Goal: Task Accomplishment & Management: Use online tool/utility

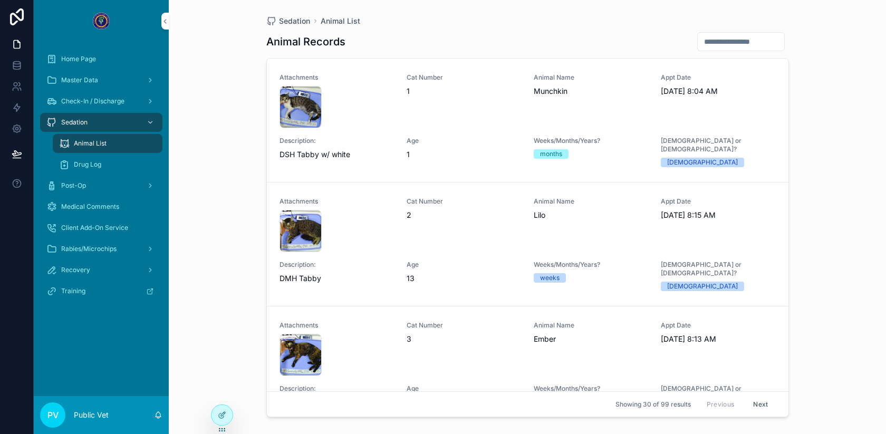
click at [85, 99] on span "Check-In / Discharge" at bounding box center [92, 101] width 63 height 8
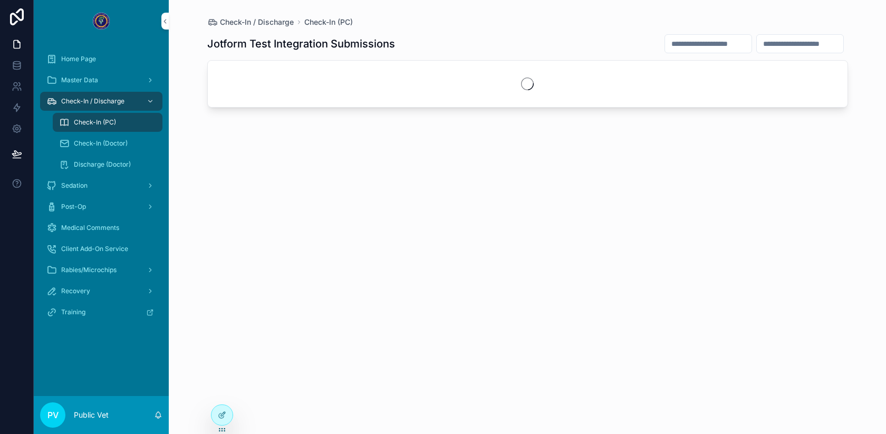
click at [97, 164] on span "Discharge (Doctor)" at bounding box center [102, 164] width 57 height 8
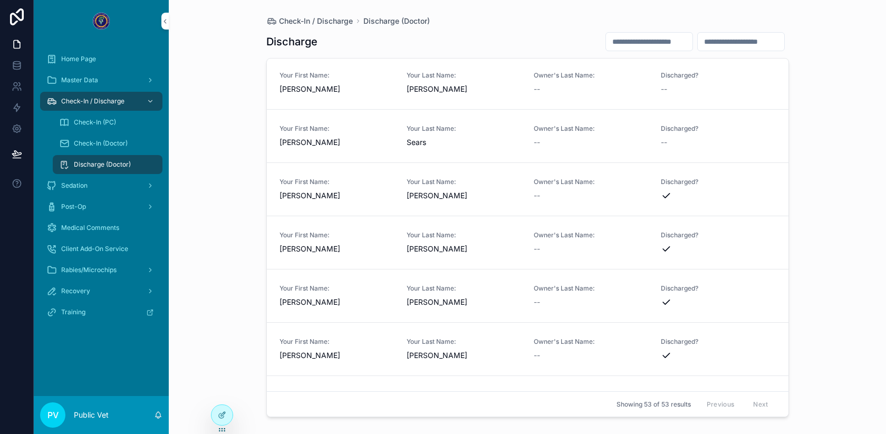
scroll to position [1664, 0]
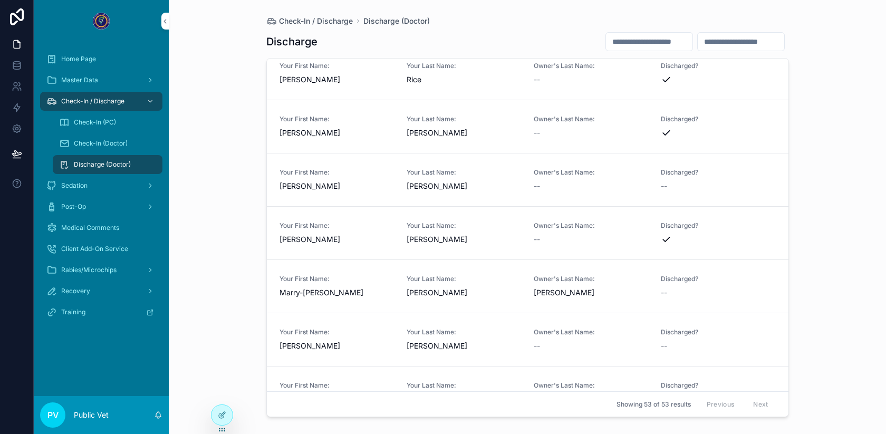
click at [456, 291] on span "[PERSON_NAME]" at bounding box center [464, 293] width 115 height 11
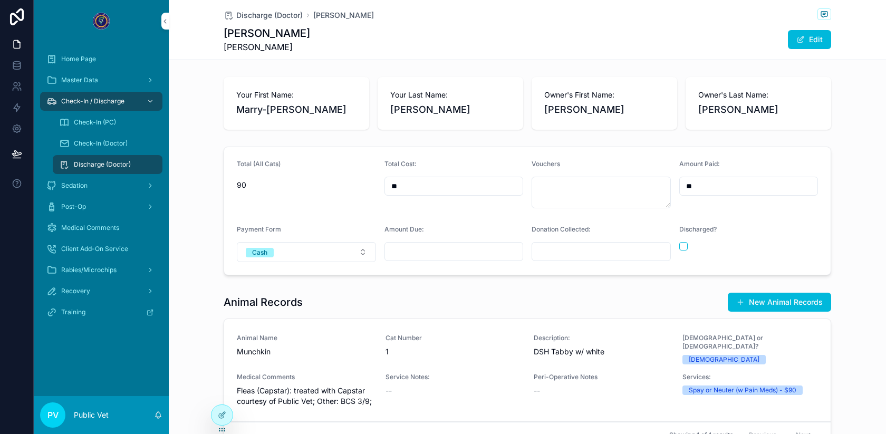
click at [248, 13] on span "Discharge (Doctor)" at bounding box center [269, 15] width 66 height 11
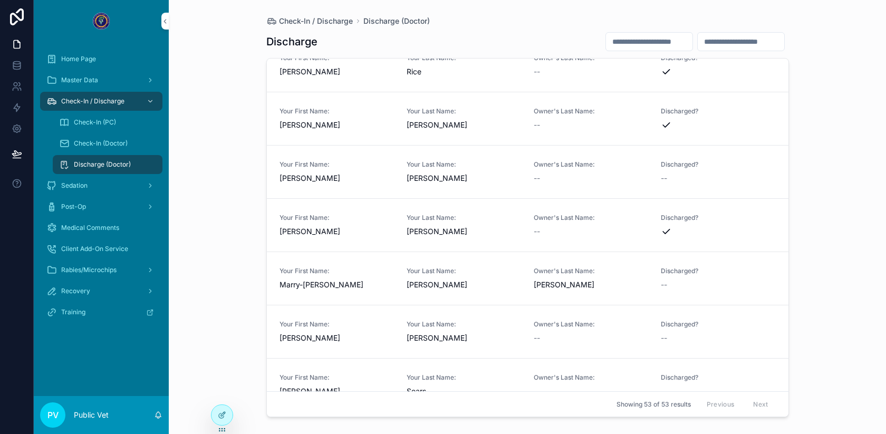
scroll to position [1624, 0]
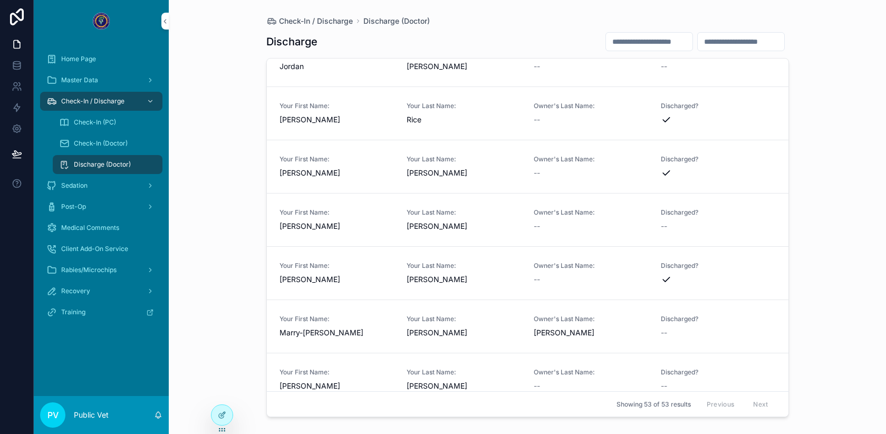
click at [459, 172] on span "[PERSON_NAME]" at bounding box center [464, 173] width 115 height 11
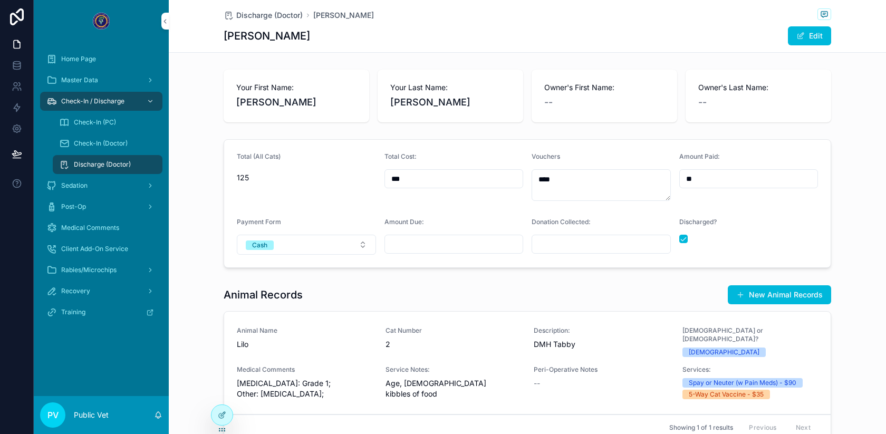
scroll to position [75, 0]
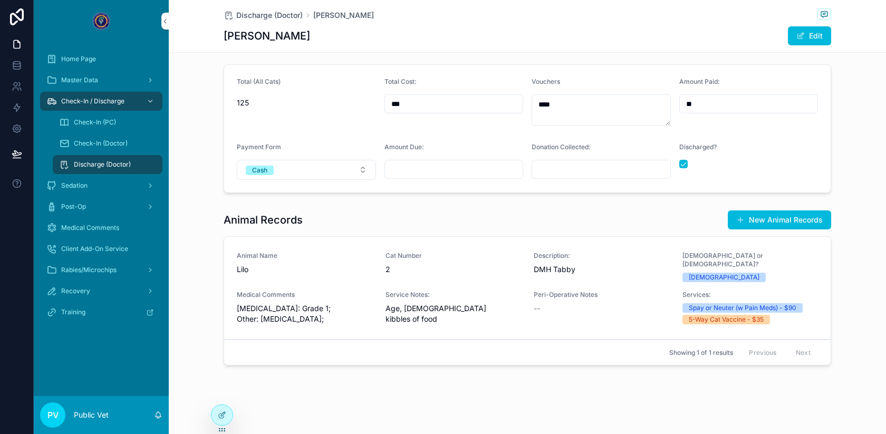
click at [247, 11] on span "Discharge (Doctor)" at bounding box center [269, 15] width 66 height 11
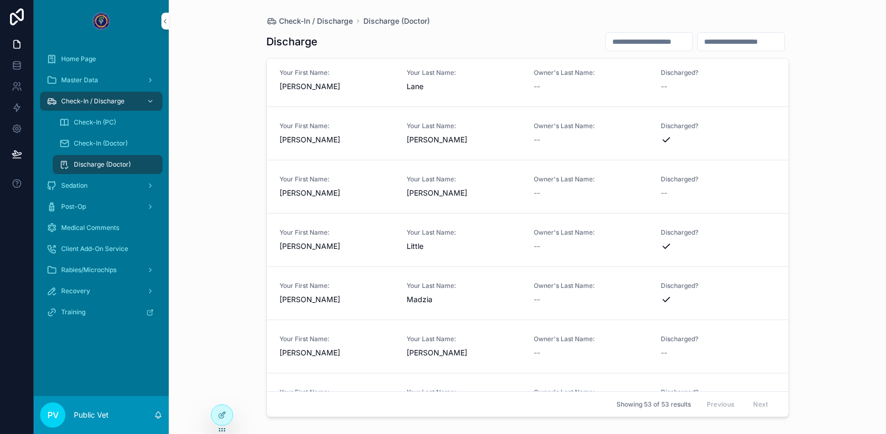
scroll to position [1054, 0]
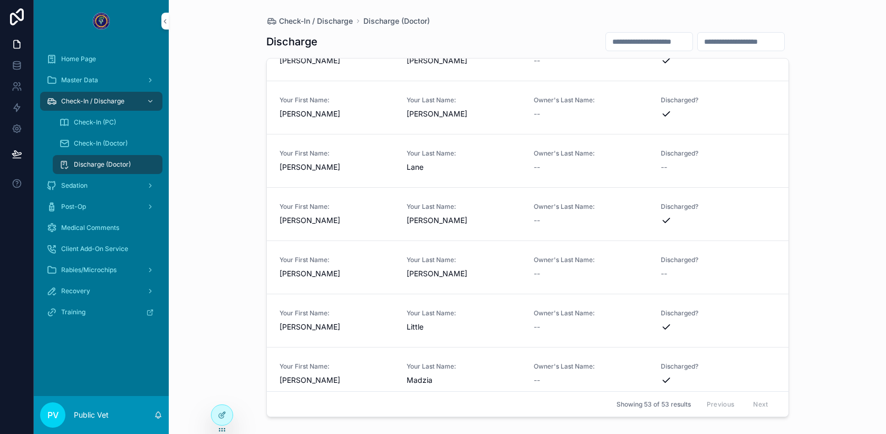
click at [374, 150] on div "Your First Name: [PERSON_NAME]" at bounding box center [337, 160] width 115 height 23
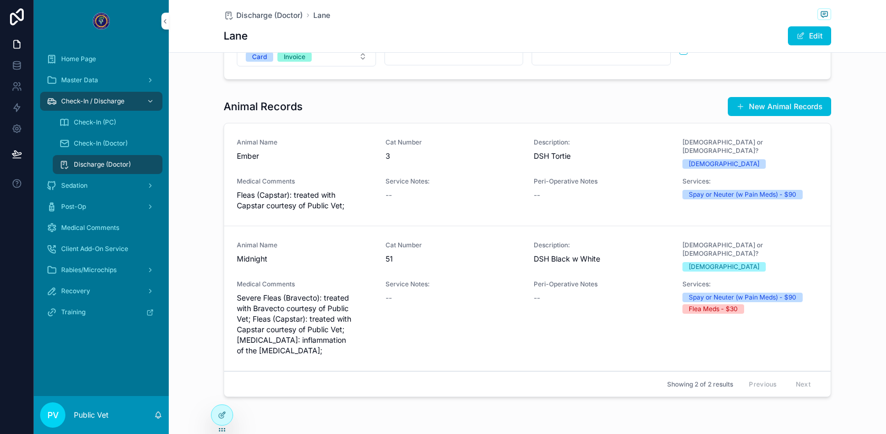
scroll to position [189, 0]
click at [272, 18] on span "Discharge (Doctor)" at bounding box center [269, 15] width 66 height 11
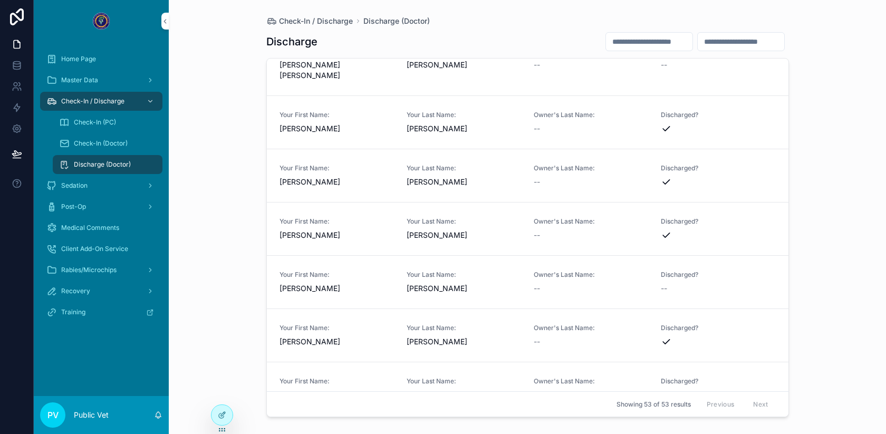
scroll to position [1350, 0]
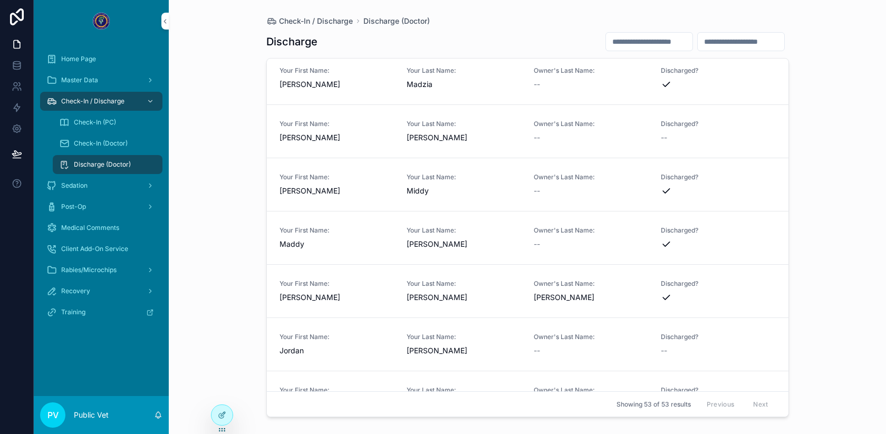
click at [93, 123] on span "Check-In (PC)" at bounding box center [95, 122] width 42 height 8
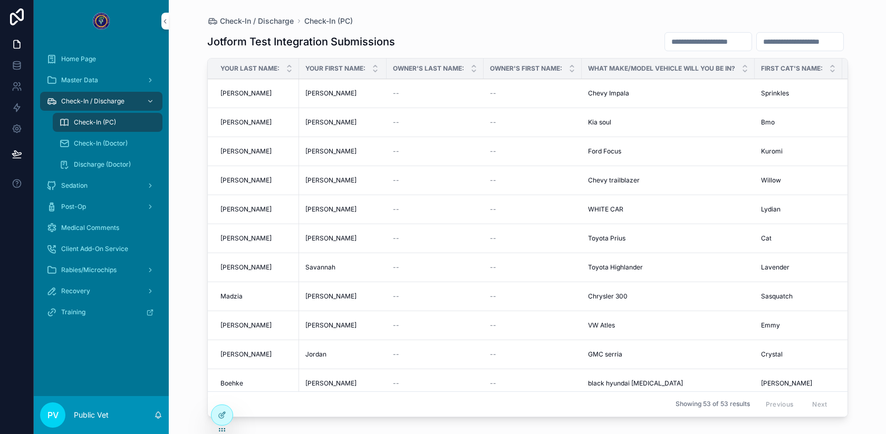
click at [103, 154] on div "Discharge (Doctor)" at bounding box center [107, 164] width 122 height 21
click at [93, 162] on span "Discharge (Doctor)" at bounding box center [102, 164] width 57 height 8
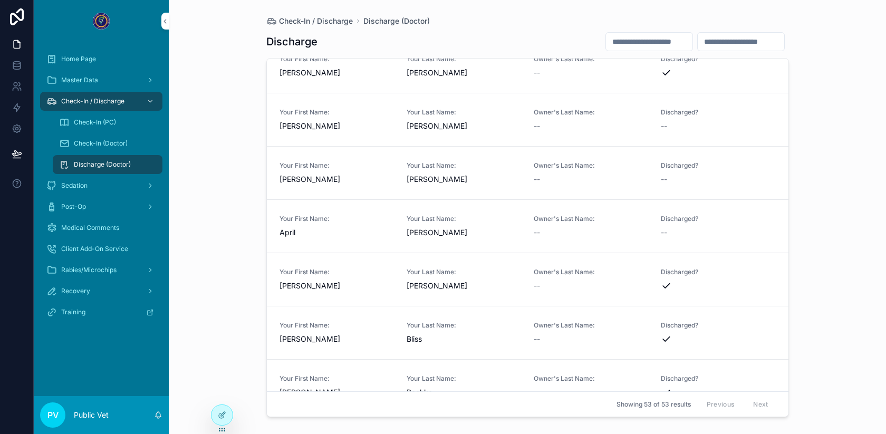
scroll to position [31, 0]
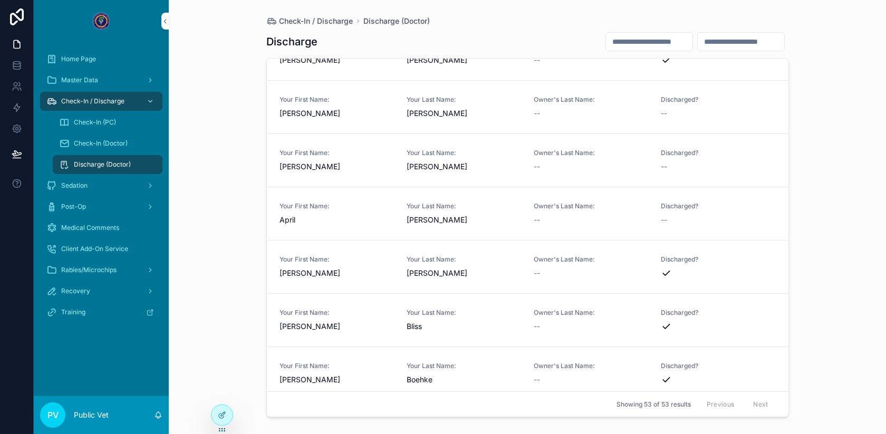
click at [447, 258] on span "Your Last Name:" at bounding box center [464, 259] width 115 height 8
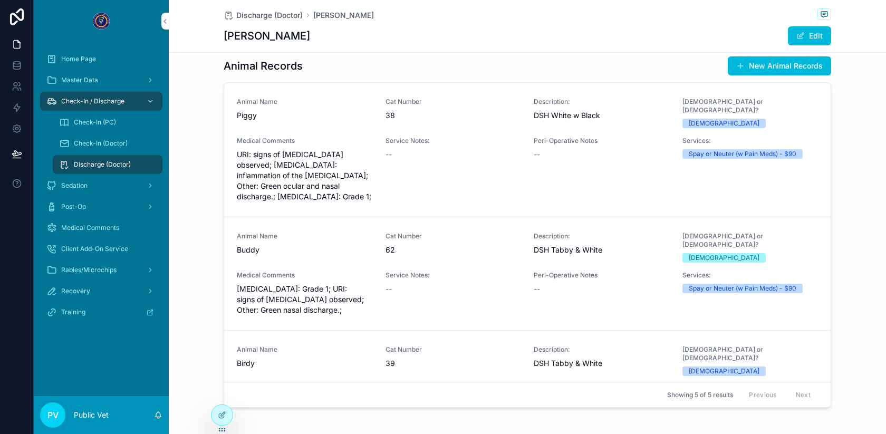
click at [263, 17] on span "Discharge (Doctor)" at bounding box center [269, 15] width 66 height 11
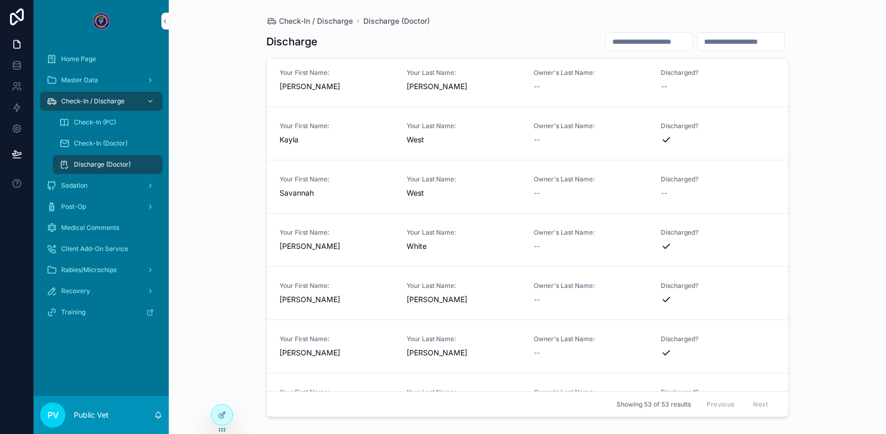
scroll to position [2405, 0]
click at [360, 356] on span "[PERSON_NAME]" at bounding box center [337, 351] width 115 height 11
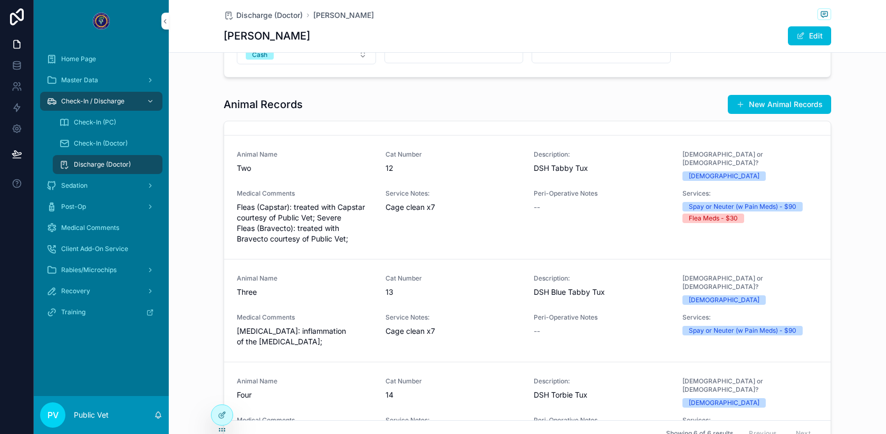
scroll to position [279, 0]
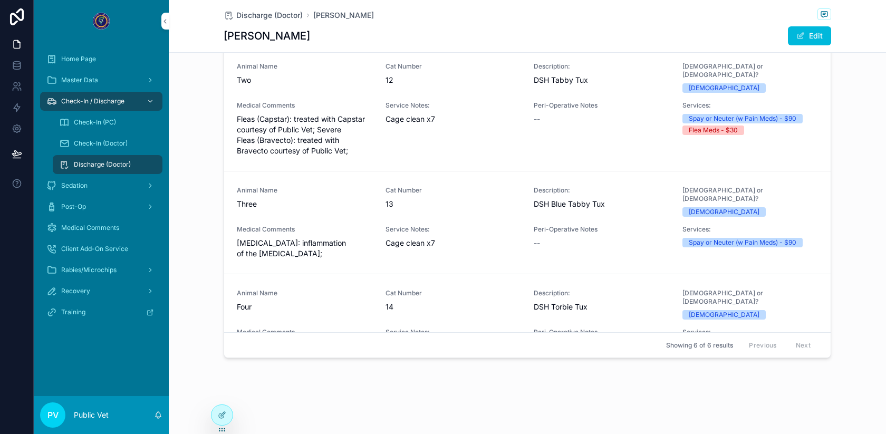
click at [270, 13] on span "Discharge (Doctor)" at bounding box center [269, 15] width 66 height 11
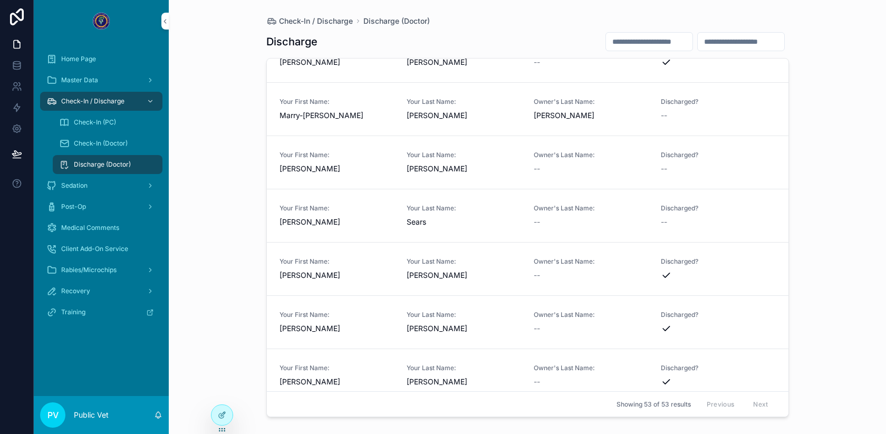
scroll to position [1731, 0]
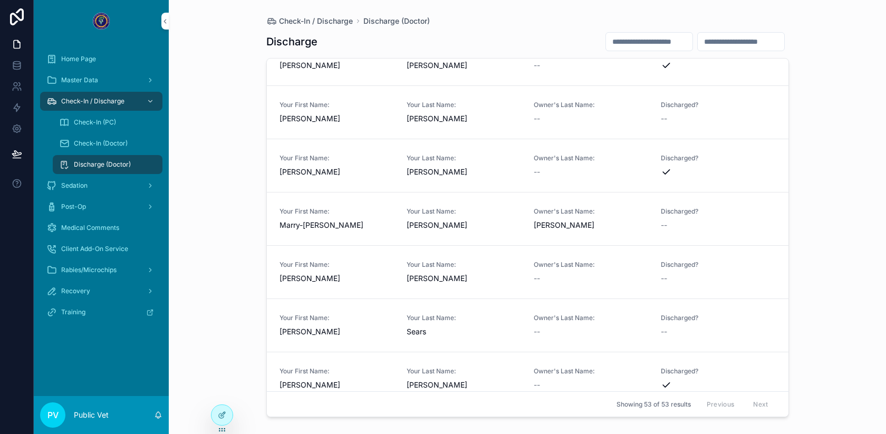
click at [475, 224] on span "[PERSON_NAME]" at bounding box center [464, 225] width 115 height 11
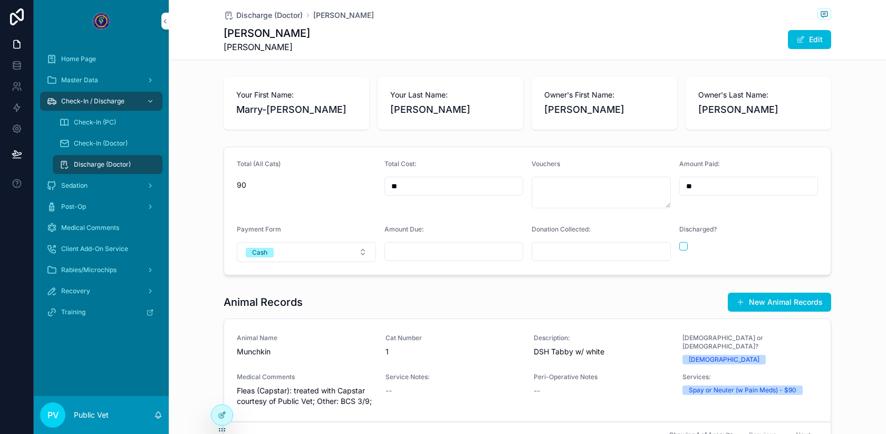
scroll to position [93, 0]
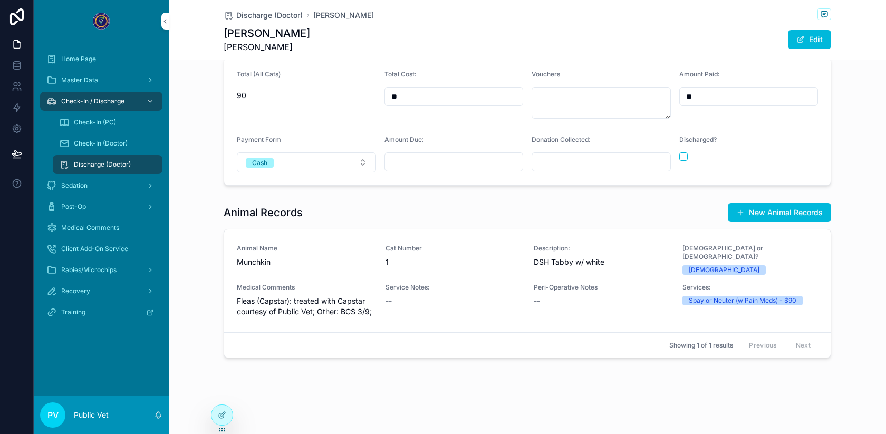
click at [450, 304] on div "Service Notes: --" at bounding box center [454, 300] width 136 height 34
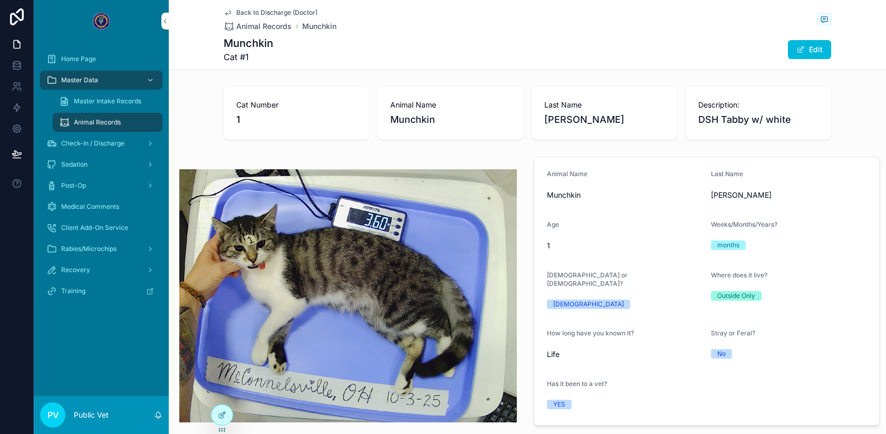
scroll to position [44, 0]
